Goal: Task Accomplishment & Management: Use online tool/utility

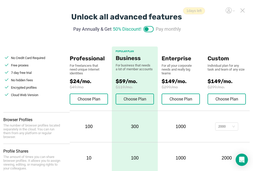
click at [243, 9] on icon at bounding box center [242, 10] width 5 height 5
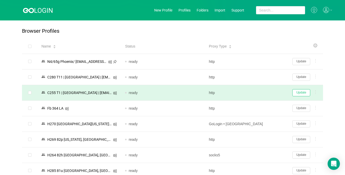
click at [257, 95] on button "Update" at bounding box center [301, 92] width 18 height 7
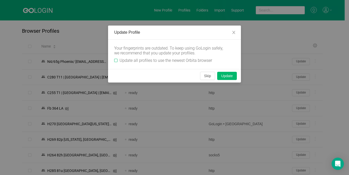
click at [116, 58] on label "Update all profiles to use the newest Orbita browser" at bounding box center [164, 60] width 100 height 5
click at [116, 59] on input "Update all profiles to use the newest Orbita browser" at bounding box center [115, 60] width 3 height 3
checkbox input "true"
click at [205, 75] on button "Skip" at bounding box center [207, 76] width 15 height 8
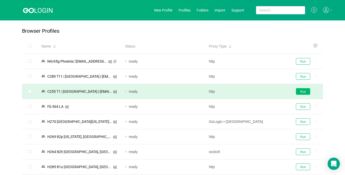
click at [257, 91] on button "Run" at bounding box center [303, 91] width 14 height 7
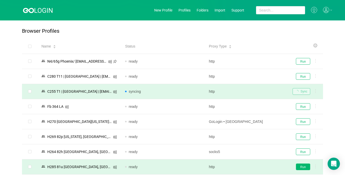
scroll to position [51, 0]
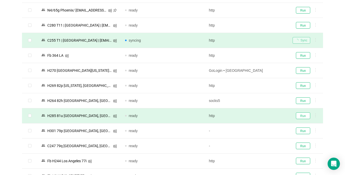
drag, startPoint x: 303, startPoint y: 116, endPoint x: 298, endPoint y: 118, distance: 4.9
click at [257, 116] on button "Run" at bounding box center [303, 115] width 14 height 7
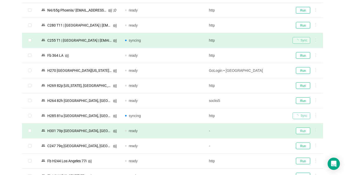
click at [257, 129] on button "Run" at bounding box center [303, 130] width 14 height 7
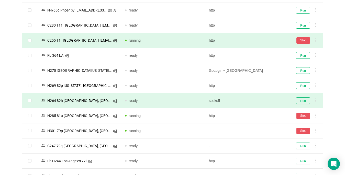
scroll to position [102, 0]
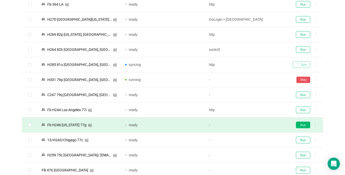
click at [257, 125] on button "Run" at bounding box center [303, 125] width 14 height 7
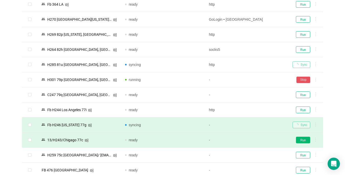
click at [257, 142] on button "Run" at bounding box center [303, 140] width 14 height 7
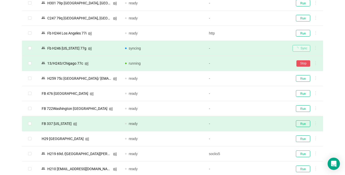
scroll to position [230, 0]
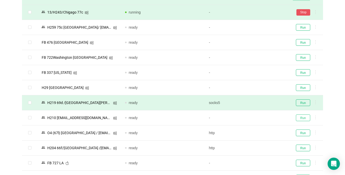
click at [257, 119] on button "Run" at bounding box center [303, 117] width 14 height 7
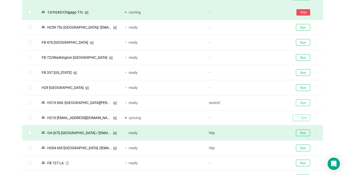
click at [257, 102] on button "Run" at bounding box center [303, 102] width 14 height 7
click at [257, 133] on button "Run" at bounding box center [303, 132] width 14 height 7
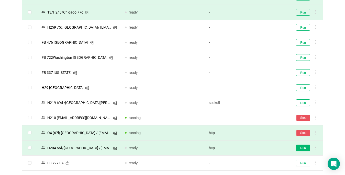
click at [257, 149] on button "Run" at bounding box center [303, 148] width 14 height 7
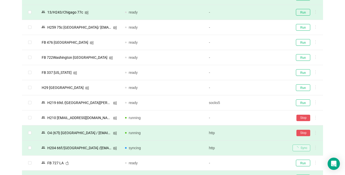
scroll to position [306, 0]
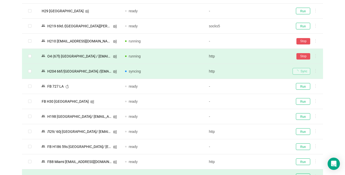
click at [257, 105] on td "Run" at bounding box center [305, 101] width 34 height 15
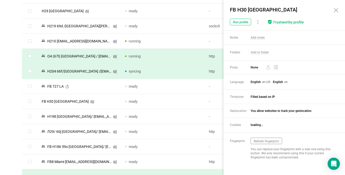
scroll to position [332, 0]
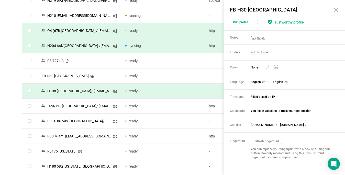
click at [2, 107] on div "Browser Profiles Share Profiles Add to Folder Clone New Fingerprint Export Dele…" at bounding box center [172, 174] width 345 height 973
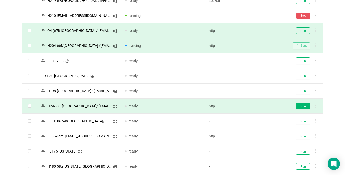
click at [257, 106] on button "Run" at bounding box center [303, 106] width 14 height 7
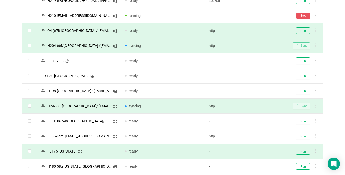
drag, startPoint x: 304, startPoint y: 136, endPoint x: 302, endPoint y: 152, distance: 16.1
click at [257, 136] on button "Run" at bounding box center [303, 136] width 14 height 7
click at [257, 151] on button "Run" at bounding box center [303, 151] width 14 height 7
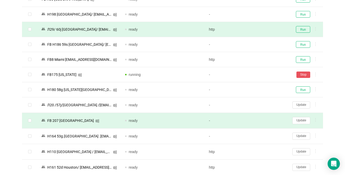
scroll to position [434, 0]
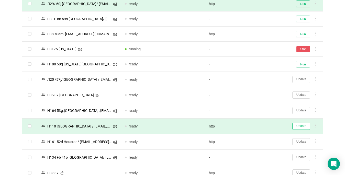
click at [257, 124] on button "Update" at bounding box center [301, 126] width 18 height 7
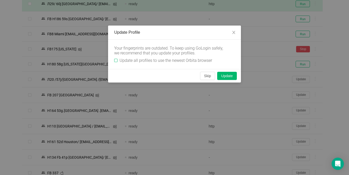
drag, startPoint x: 112, startPoint y: 59, endPoint x: 115, endPoint y: 59, distance: 3.3
click at [112, 59] on div "Your fingerprints are outdated. To keep using GoLogin safely, we recommend that…" at bounding box center [174, 54] width 133 height 29
click at [115, 60] on input "Update all profiles to use the newest Orbita browser" at bounding box center [115, 60] width 3 height 3
checkbox input "true"
click at [207, 75] on button "Skip" at bounding box center [207, 76] width 15 height 8
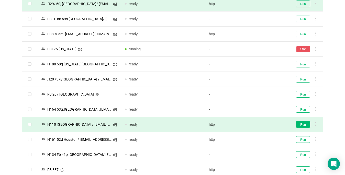
click at [257, 123] on button "Run" at bounding box center [303, 124] width 14 height 7
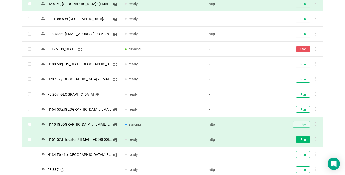
click at [257, 136] on button "Run" at bounding box center [303, 139] width 14 height 7
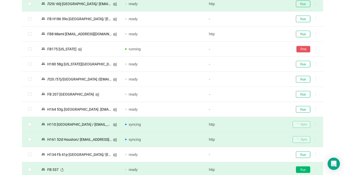
click at [257, 171] on button "Run" at bounding box center [303, 169] width 14 height 7
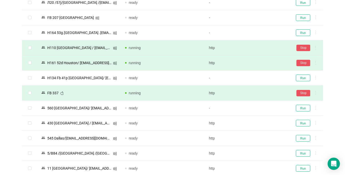
scroll to position [536, 0]
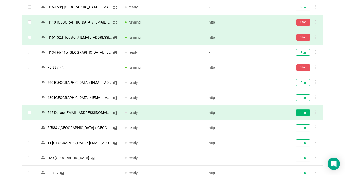
click at [257, 112] on button "Run" at bounding box center [303, 112] width 14 height 7
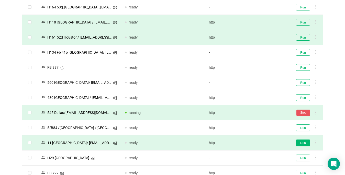
click at [257, 142] on button "Run" at bounding box center [303, 142] width 14 height 7
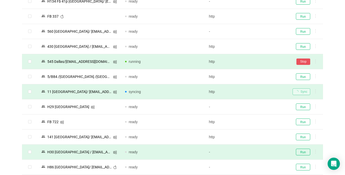
scroll to position [613, 0]
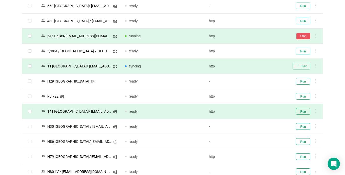
click at [257, 98] on button "Run" at bounding box center [303, 96] width 14 height 7
click at [257, 109] on button "Run" at bounding box center [303, 111] width 14 height 7
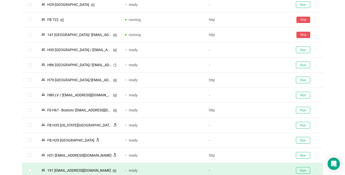
scroll to position [741, 0]
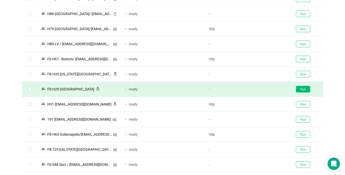
click at [257, 89] on button "Run" at bounding box center [303, 89] width 14 height 7
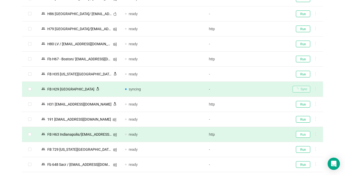
click at [257, 136] on button "Run" at bounding box center [303, 134] width 14 height 7
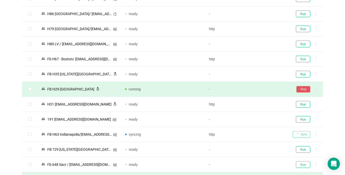
click at [257, 166] on button "Run" at bounding box center [303, 164] width 14 height 7
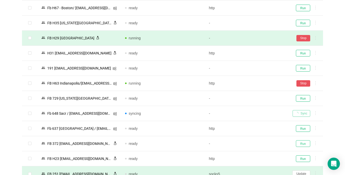
click at [257, 143] on button "Run" at bounding box center [303, 143] width 14 height 7
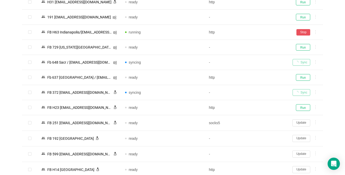
click at [257, 123] on button "Update" at bounding box center [301, 122] width 18 height 7
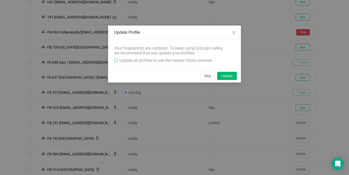
click at [115, 61] on input "Update all profiles to use the newest Orbita browser" at bounding box center [115, 60] width 3 height 3
checkbox input "true"
click at [205, 76] on button "Skip" at bounding box center [207, 76] width 15 height 8
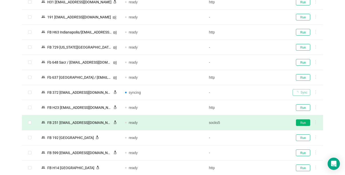
click at [257, 124] on button "Run" at bounding box center [303, 122] width 14 height 7
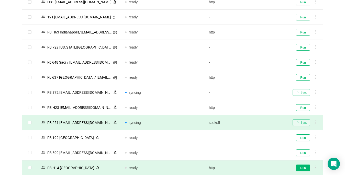
click at [257, 168] on button "Run" at bounding box center [303, 167] width 14 height 7
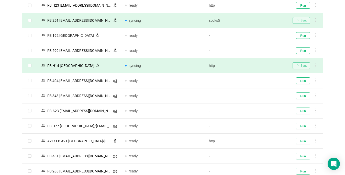
scroll to position [996, 0]
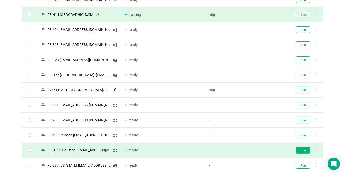
click at [257, 149] on button "Run" at bounding box center [303, 150] width 14 height 7
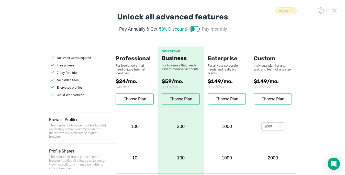
click at [334, 11] on icon at bounding box center [334, 10] width 5 height 5
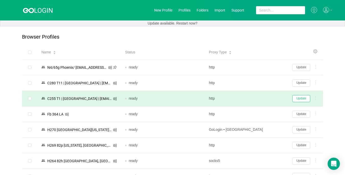
click at [299, 97] on button "Update" at bounding box center [301, 98] width 18 height 7
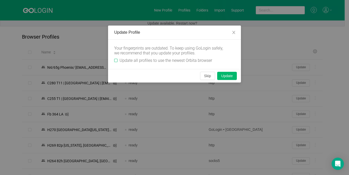
click at [115, 58] on label "Update all profiles to use the newest Orbita browser" at bounding box center [164, 60] width 100 height 5
click at [115, 59] on input "Update all profiles to use the newest Orbita browser" at bounding box center [115, 60] width 3 height 3
checkbox input "true"
click at [208, 76] on button "Skip" at bounding box center [207, 76] width 15 height 8
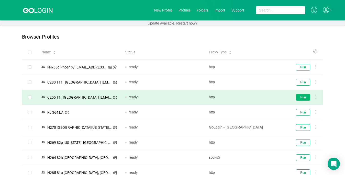
click at [297, 97] on button "Run" at bounding box center [303, 97] width 14 height 7
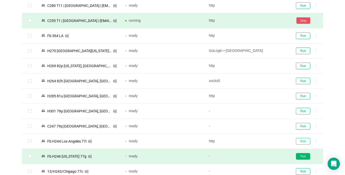
drag, startPoint x: 303, startPoint y: 139, endPoint x: 302, endPoint y: 156, distance: 16.1
click at [303, 140] on button "Run" at bounding box center [303, 141] width 14 height 7
click at [302, 155] on button "Run" at bounding box center [303, 156] width 14 height 7
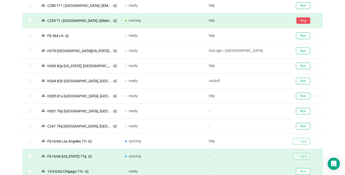
click at [300, 171] on button "Run" at bounding box center [303, 171] width 14 height 7
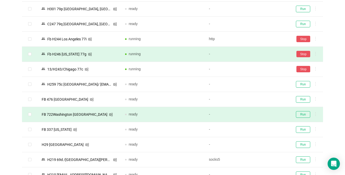
scroll to position [230, 0]
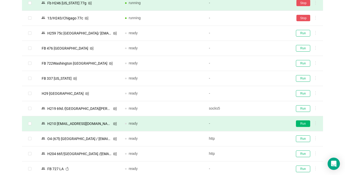
click at [299, 123] on button "Run" at bounding box center [303, 123] width 14 height 7
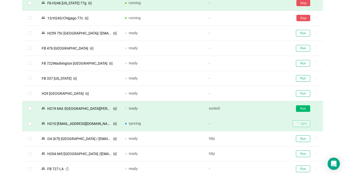
click at [302, 105] on button "Run" at bounding box center [303, 108] width 14 height 7
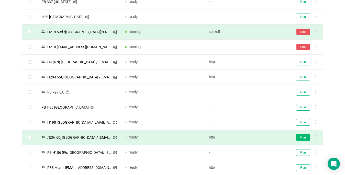
click at [301, 134] on button "Run" at bounding box center [303, 137] width 14 height 7
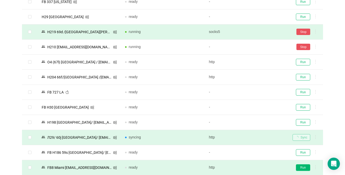
scroll to position [332, 0]
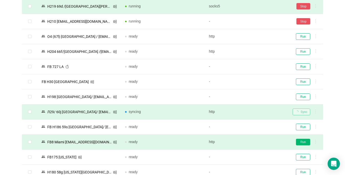
click at [301, 142] on button "Run" at bounding box center [303, 142] width 14 height 7
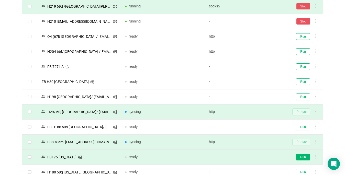
click at [301, 156] on button "Run" at bounding box center [303, 157] width 14 height 7
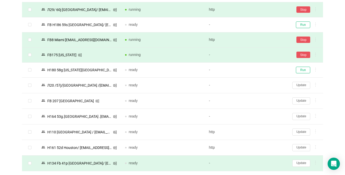
scroll to position [485, 0]
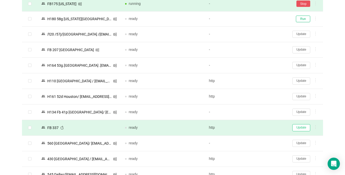
click at [301, 126] on button "Update" at bounding box center [301, 127] width 18 height 7
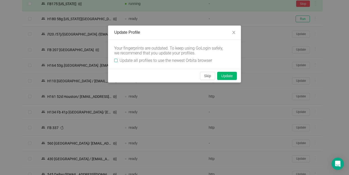
click at [116, 60] on input "Update all profiles to use the newest Orbita browser" at bounding box center [115, 60] width 3 height 3
checkbox input "true"
click at [208, 76] on button "Skip" at bounding box center [207, 76] width 15 height 8
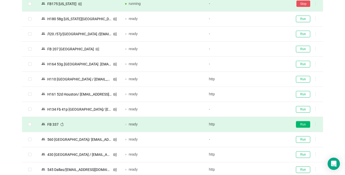
click at [305, 123] on button "Run" at bounding box center [303, 124] width 14 height 7
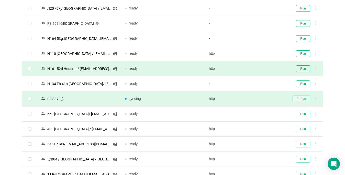
scroll to position [562, 0]
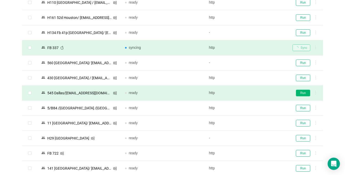
click at [301, 92] on button "Run" at bounding box center [303, 93] width 14 height 7
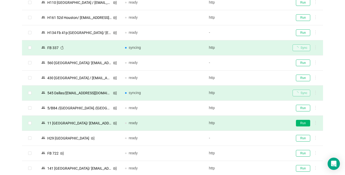
click at [302, 122] on button "Run" at bounding box center [303, 123] width 14 height 7
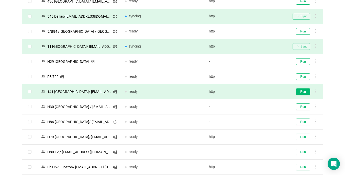
click at [304, 78] on button "Run" at bounding box center [303, 76] width 14 height 7
click at [304, 88] on button "Run" at bounding box center [303, 91] width 14 height 7
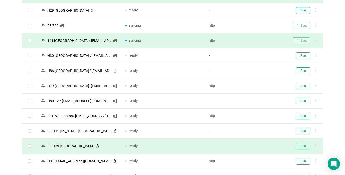
scroll to position [715, 0]
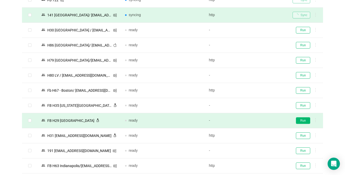
click at [308, 120] on button "Run" at bounding box center [303, 120] width 14 height 7
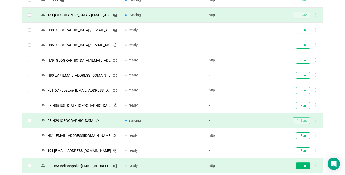
click at [301, 164] on button "Run" at bounding box center [303, 165] width 14 height 7
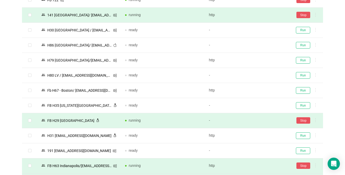
scroll to position [792, 0]
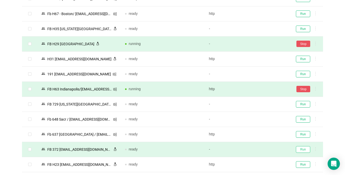
click at [300, 149] on button "Run" at bounding box center [303, 149] width 14 height 7
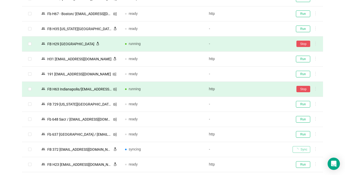
scroll to position [868, 0]
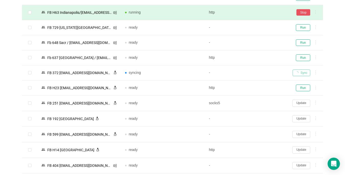
click at [300, 103] on button "Update" at bounding box center [301, 103] width 18 height 7
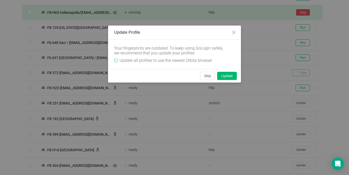
click at [115, 59] on input "Update all profiles to use the newest Orbita browser" at bounding box center [115, 60] width 3 height 3
checkbox input "true"
click at [207, 75] on button "Skip" at bounding box center [207, 76] width 15 height 8
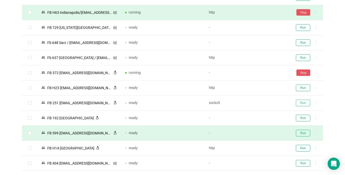
drag, startPoint x: 302, startPoint y: 103, endPoint x: 138, endPoint y: 127, distance: 165.4
click at [302, 103] on button "Run" at bounding box center [303, 103] width 14 height 7
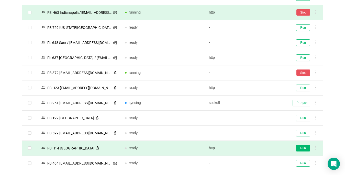
click at [300, 146] on button "Run" at bounding box center [303, 148] width 14 height 7
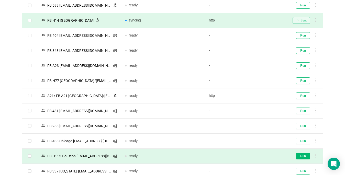
click at [305, 156] on button "Run" at bounding box center [303, 156] width 14 height 7
